Goal: Task Accomplishment & Management: Manage account settings

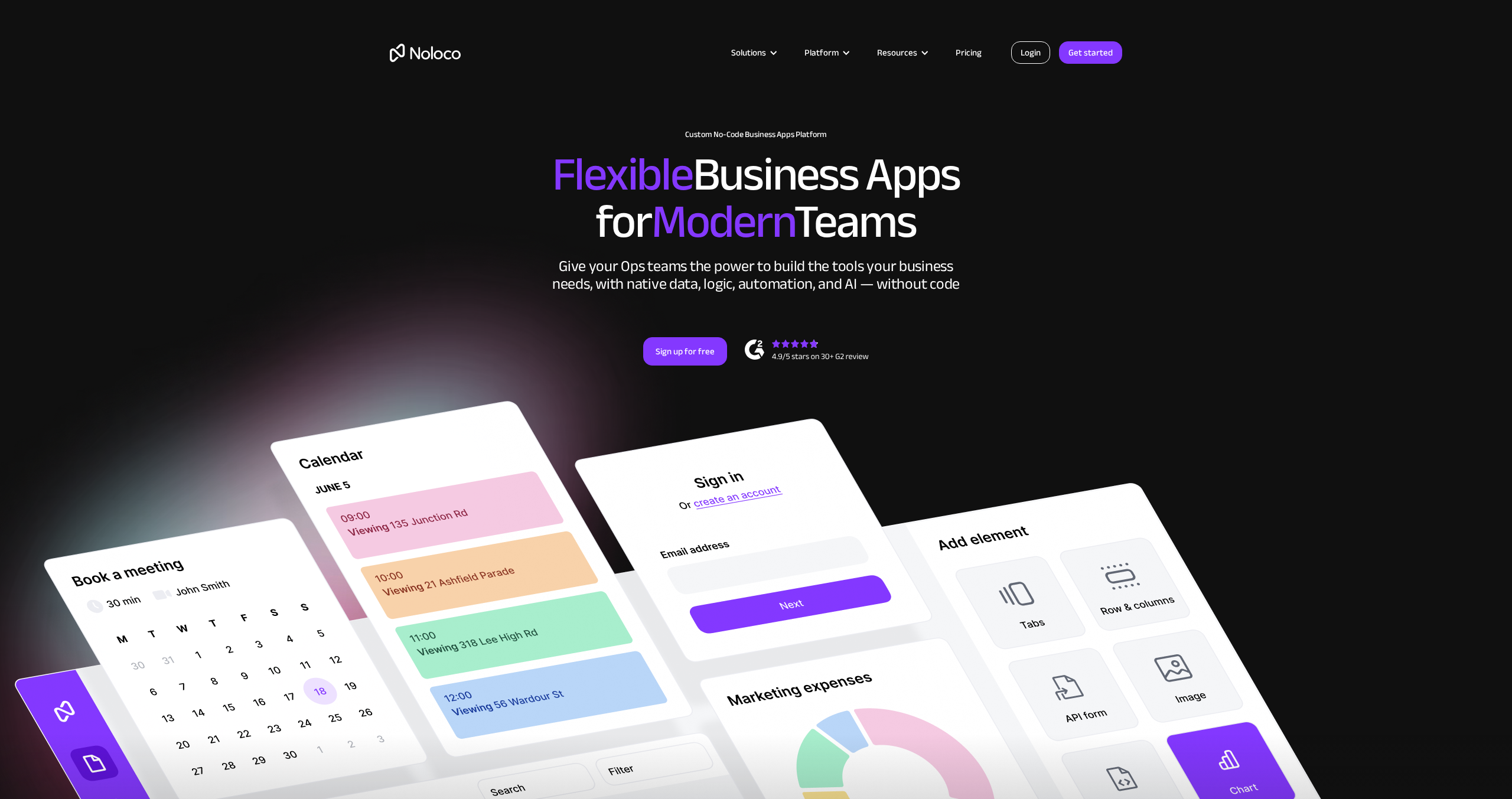
click at [1018, 58] on link "Login" at bounding box center [1030, 53] width 39 height 22
click at [1027, 58] on link "Login" at bounding box center [1030, 53] width 39 height 22
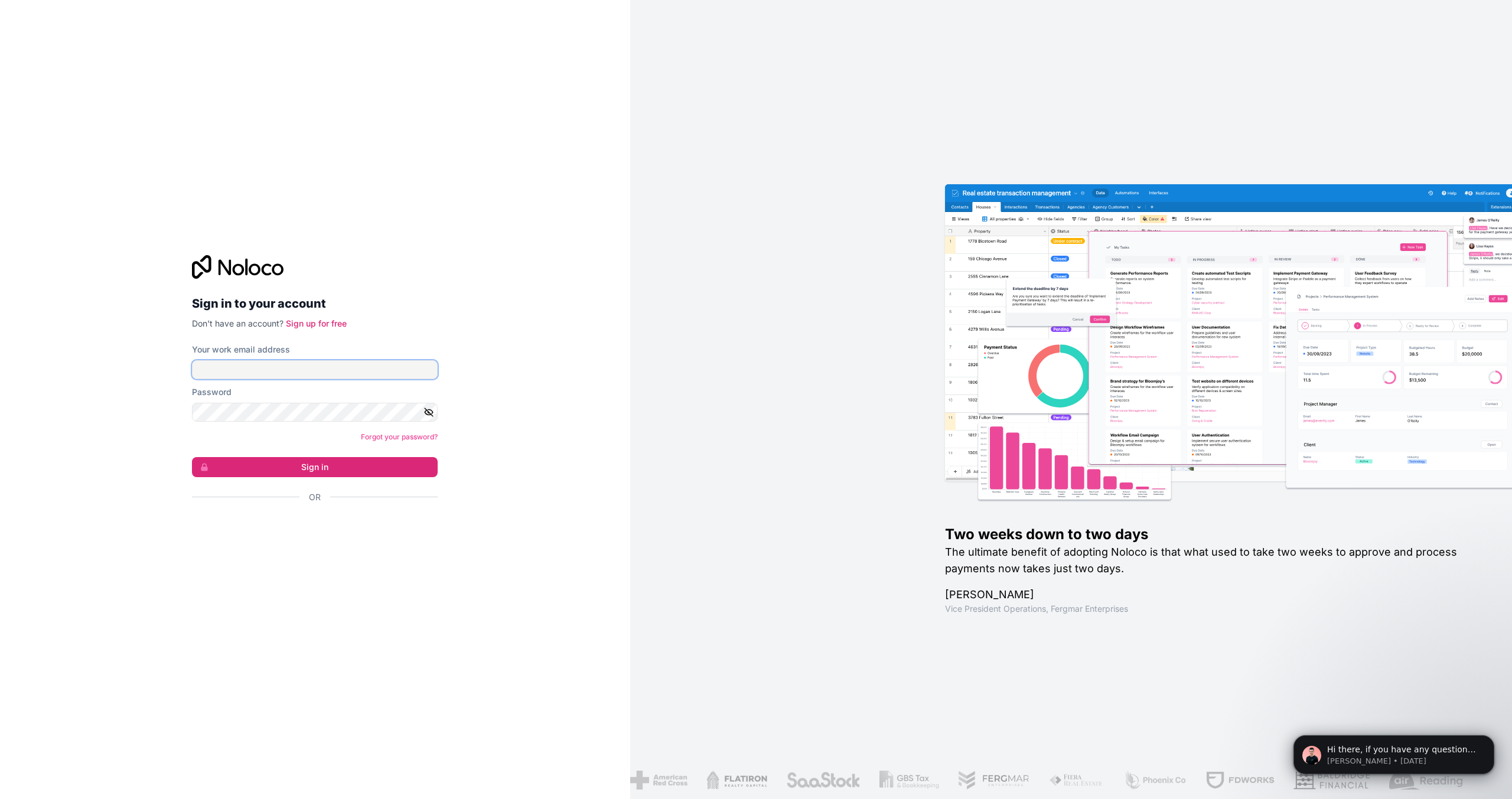
click at [255, 372] on input "Your work email address" at bounding box center [315, 369] width 246 height 19
click at [295, 373] on input "regina@adrmanaged.com" at bounding box center [315, 369] width 246 height 19
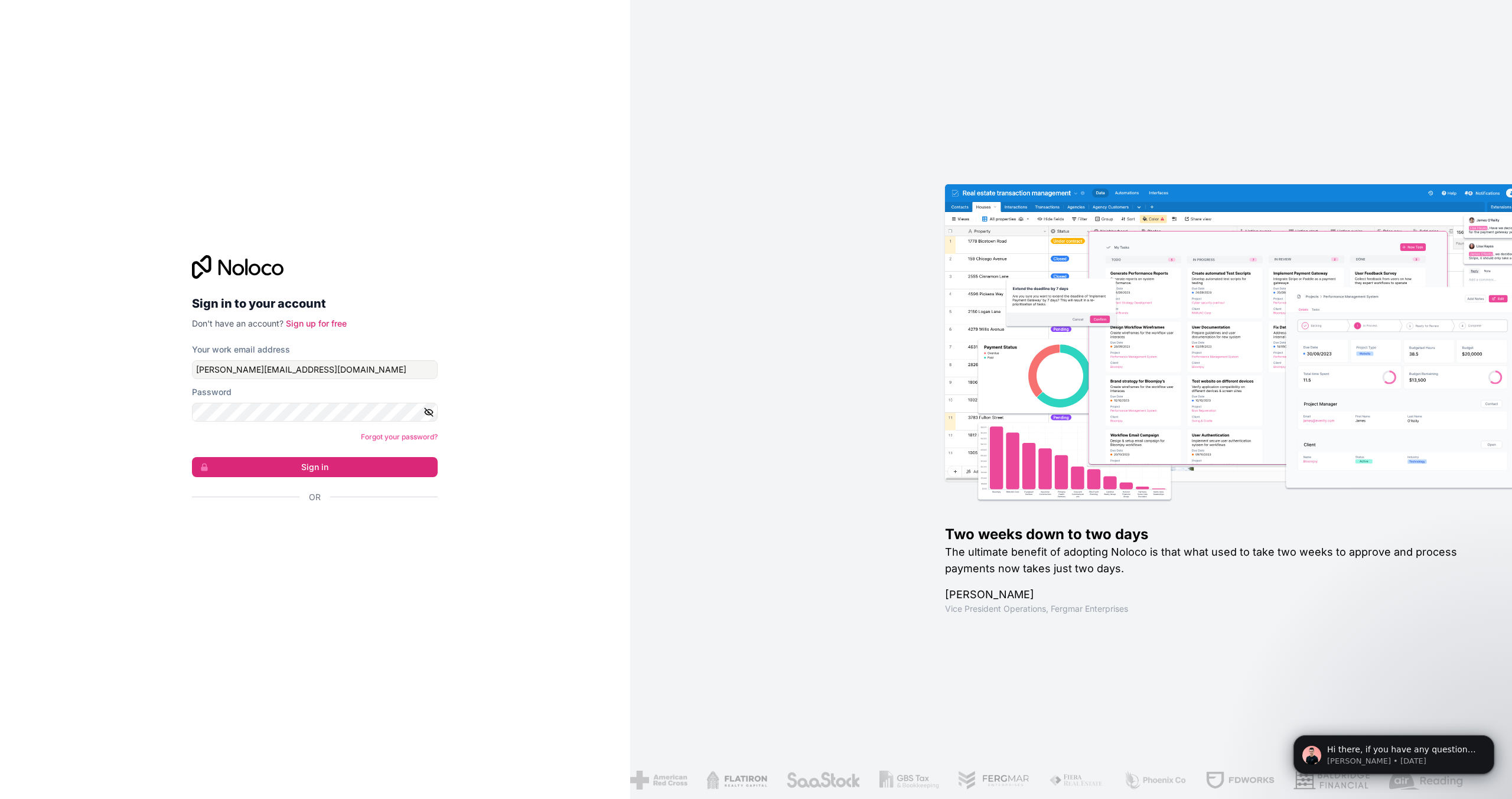
click at [263, 432] on div "Forgot your password?" at bounding box center [315, 437] width 246 height 12
click at [516, 391] on div "Sign in to your account Don't have an account? Sign up for free Your work email…" at bounding box center [315, 400] width 630 height 799
click at [285, 465] on button "Sign in" at bounding box center [315, 467] width 246 height 20
click at [192, 457] on button "Sign in" at bounding box center [315, 467] width 246 height 20
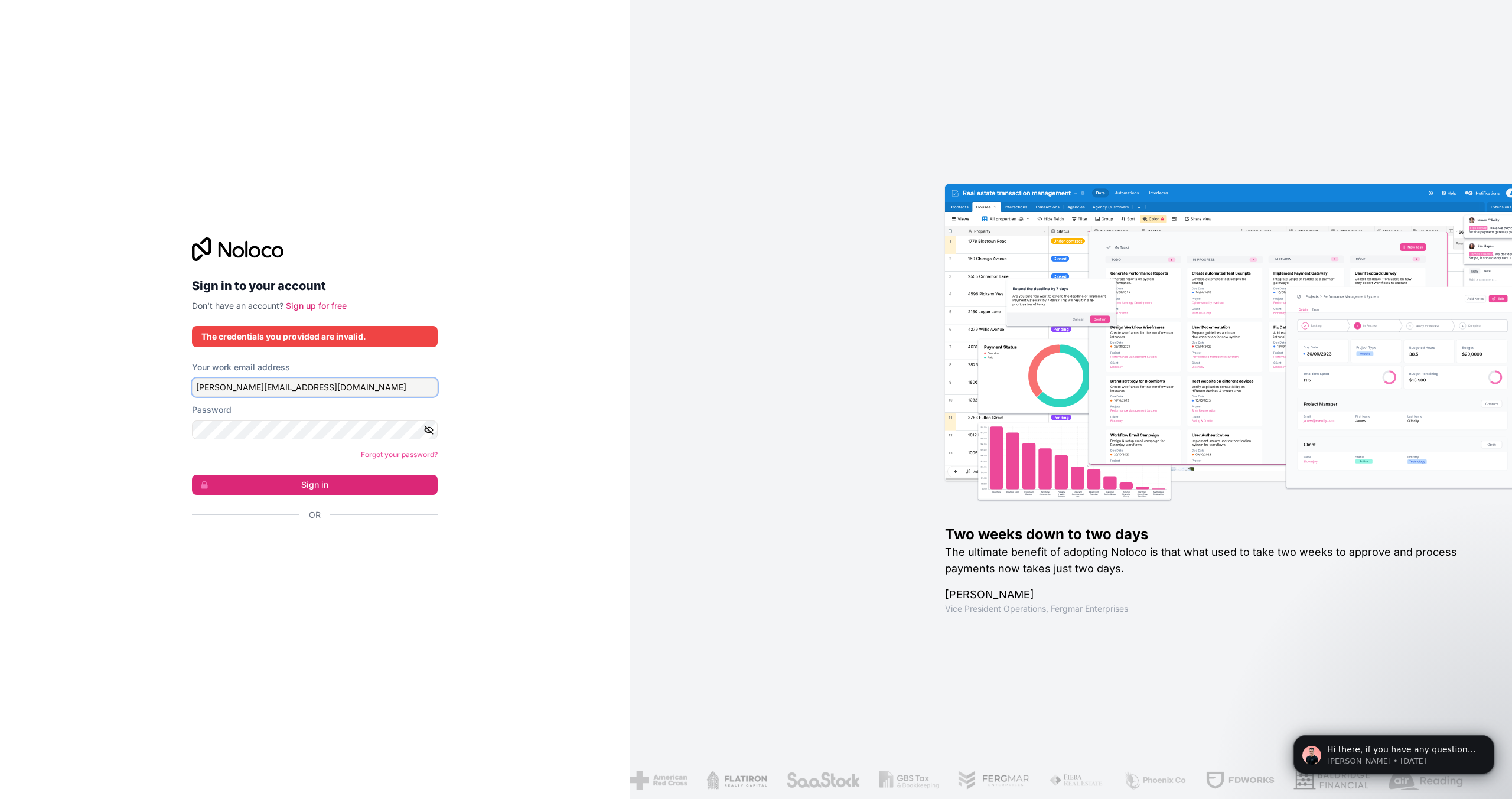
click at [317, 391] on input "regina@colbertadr.com" at bounding box center [315, 387] width 246 height 19
click at [323, 388] on input "regina@colbertadr.com" at bounding box center [315, 387] width 246 height 19
click at [208, 388] on input "admin@adrmanaged.com" at bounding box center [315, 387] width 246 height 19
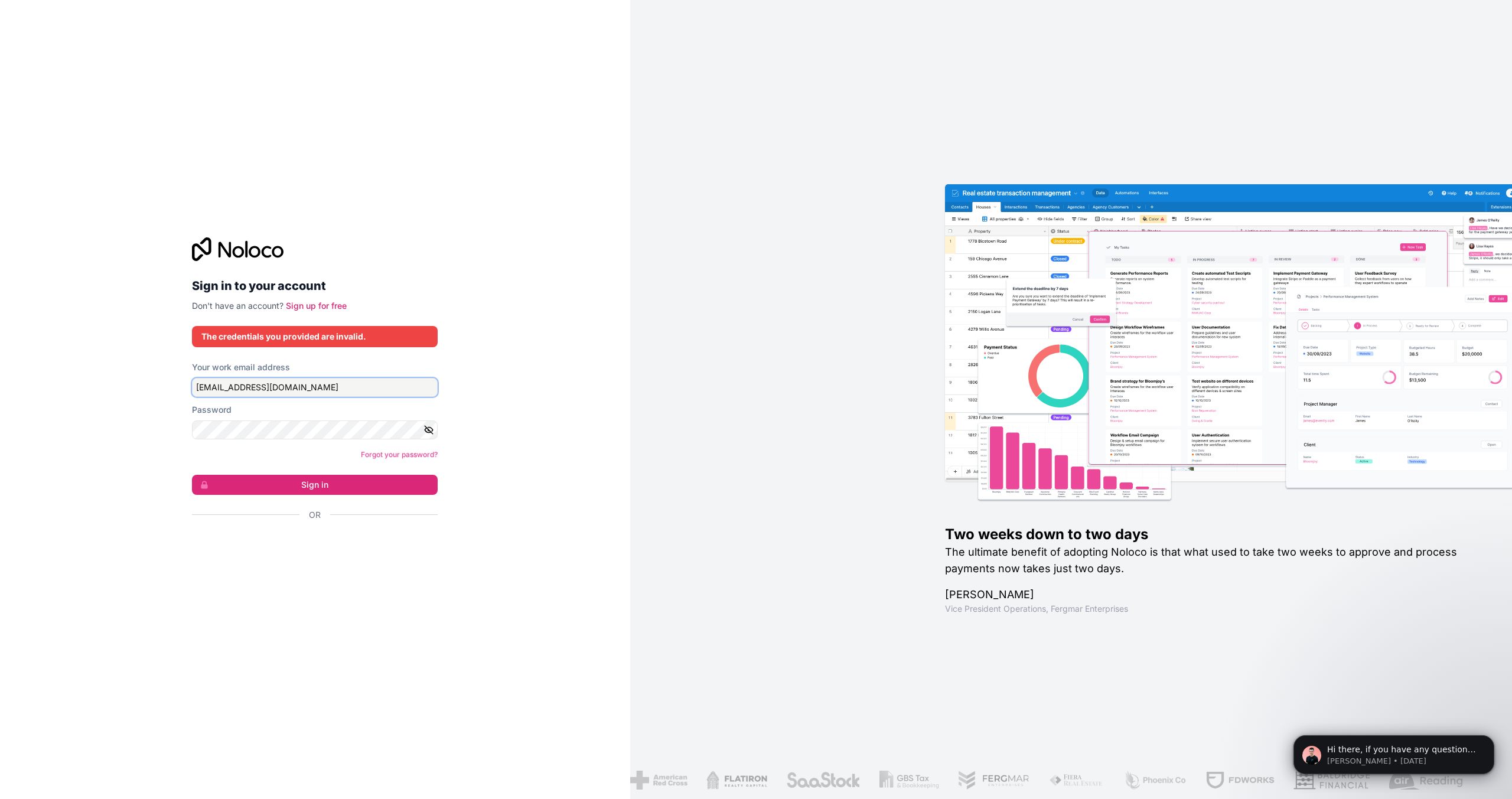
click at [208, 388] on input "admin@adrmanaged.com" at bounding box center [315, 387] width 246 height 19
type input "regina@adrmanaged.com"
click at [336, 489] on button "Sign in" at bounding box center [315, 484] width 246 height 20
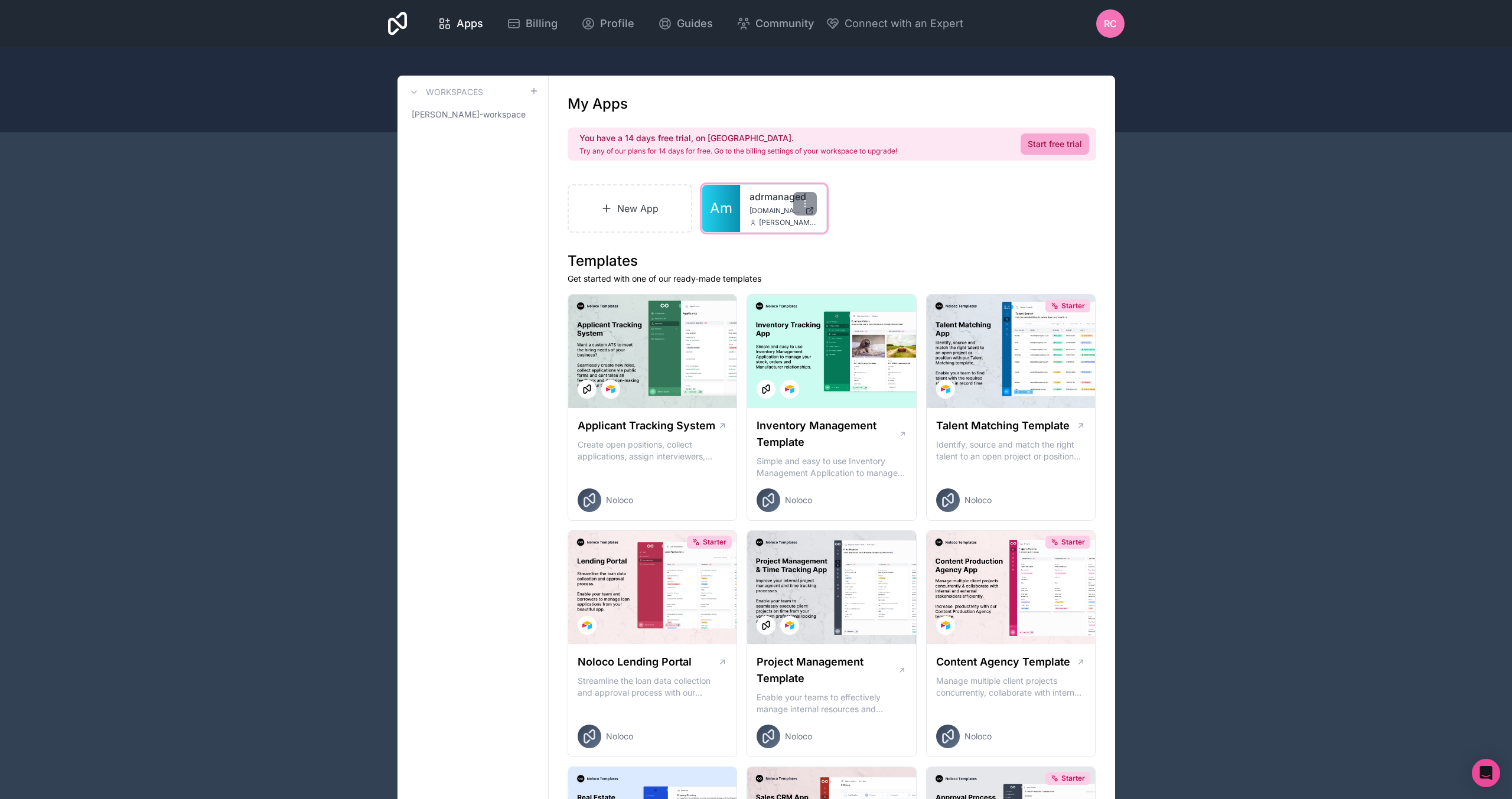
click at [736, 211] on link "Am" at bounding box center [721, 208] width 38 height 47
